Goal: Information Seeking & Learning: Find specific fact

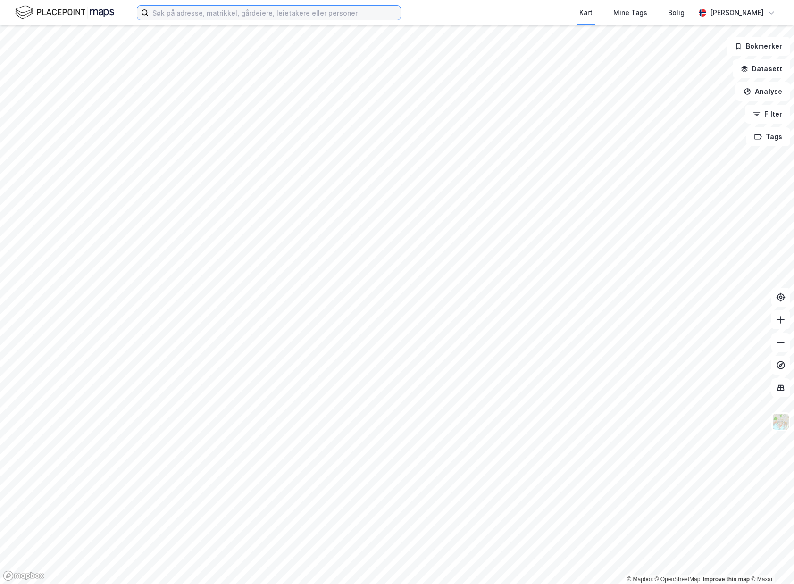
click at [236, 15] on input at bounding box center [275, 13] width 252 height 14
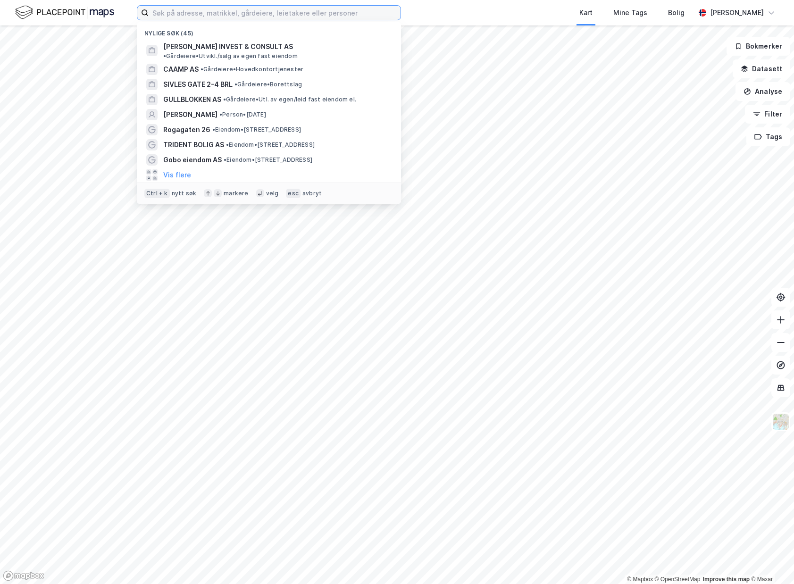
paste input "935850975"
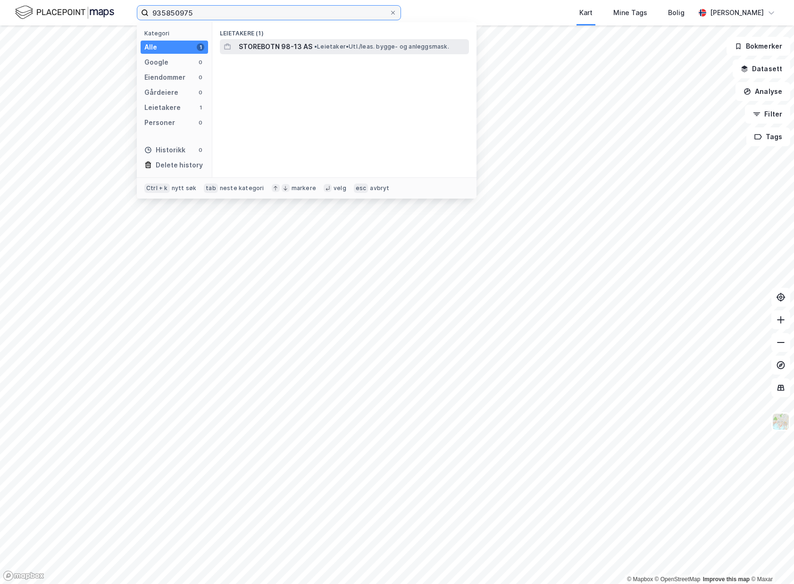
type input "935850975"
click at [277, 45] on span "STOREBOTN 98-13 AS" at bounding box center [276, 46] width 74 height 11
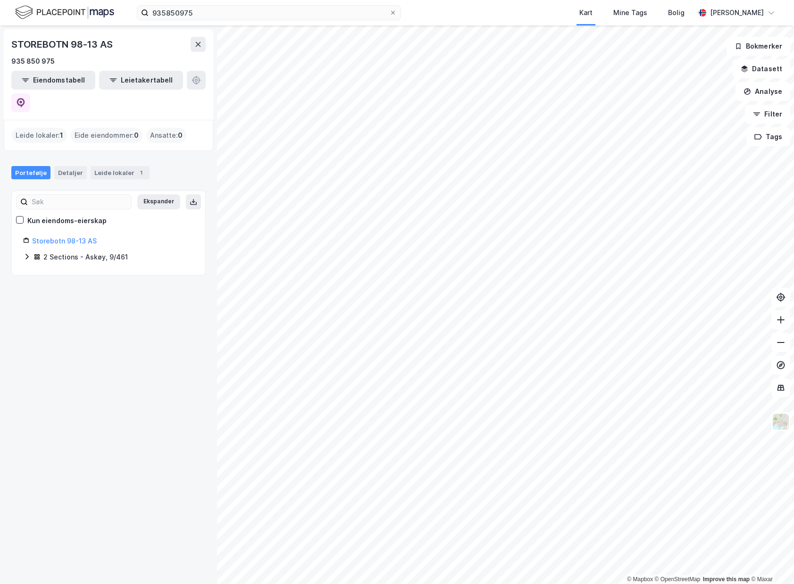
click at [69, 251] on div "2 Sections - Askøy, 9/461" at bounding box center [85, 256] width 84 height 11
click at [70, 237] on link "Storebotn 98-13 AS" at bounding box center [64, 241] width 65 height 8
click at [116, 270] on link "Askøy, 9/461/0/12" at bounding box center [104, 274] width 59 height 8
